Goal: Information Seeking & Learning: Learn about a topic

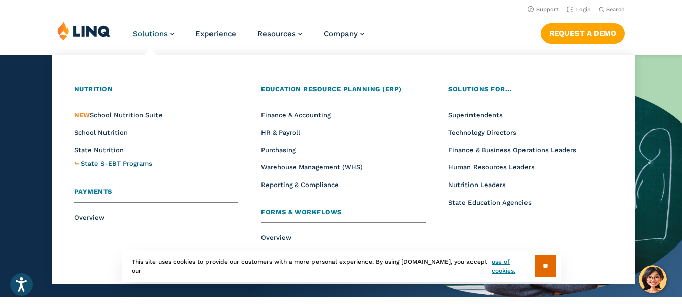
click at [95, 160] on span "State S-EBT Programs" at bounding box center [117, 164] width 72 height 8
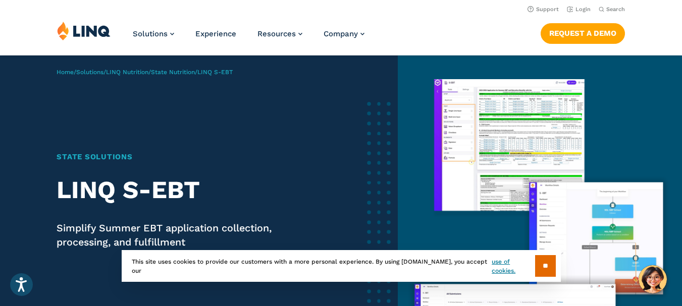
click at [398, 131] on div at bounding box center [540, 219] width 284 height 327
